Goal: Transaction & Acquisition: Purchase product/service

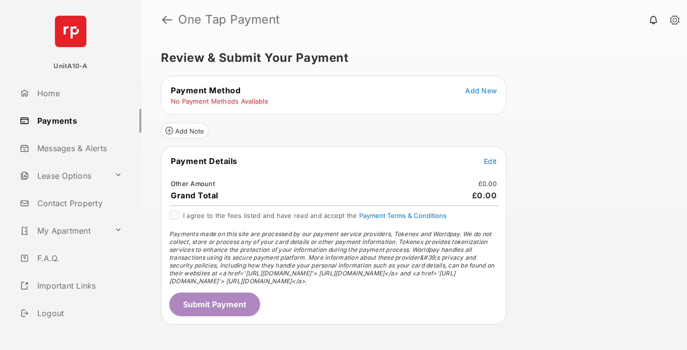
click at [481, 90] on span "Add New" at bounding box center [480, 90] width 31 height 8
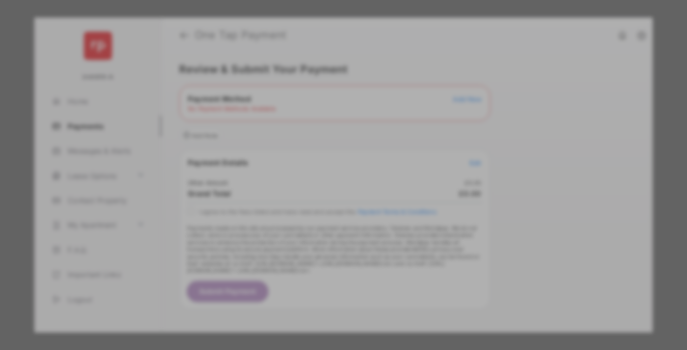
scroll to position [7, 0]
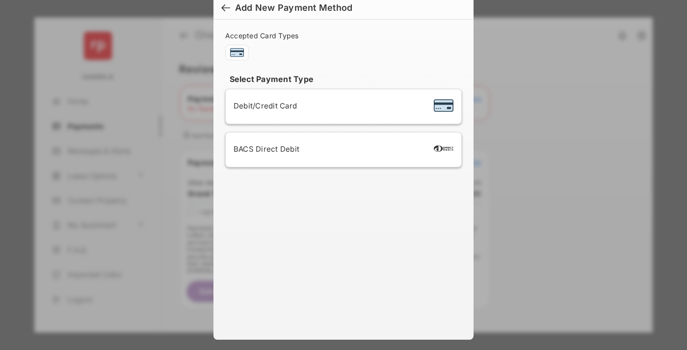
click at [263, 106] on span "Debit/Credit Card" at bounding box center [265, 105] width 63 height 9
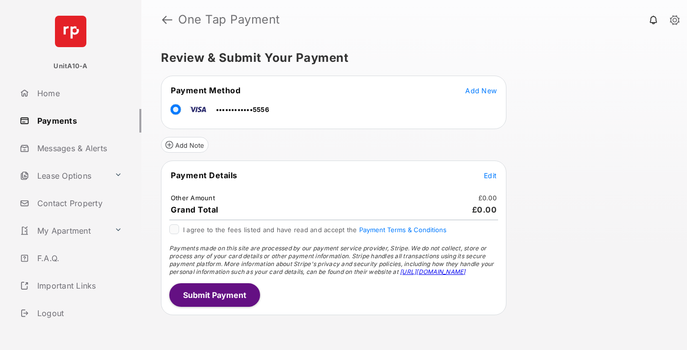
click at [490, 175] on span "Edit" at bounding box center [490, 175] width 13 height 8
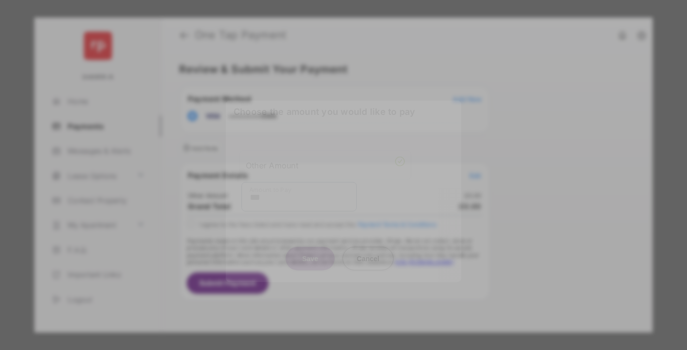
type input "***"
click at [310, 246] on button "Save" at bounding box center [310, 258] width 49 height 24
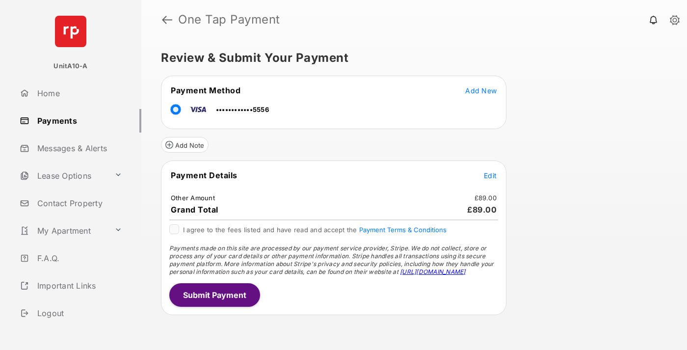
click at [214, 294] on button "Submit Payment" at bounding box center [214, 295] width 91 height 24
